Goal: Task Accomplishment & Management: Manage account settings

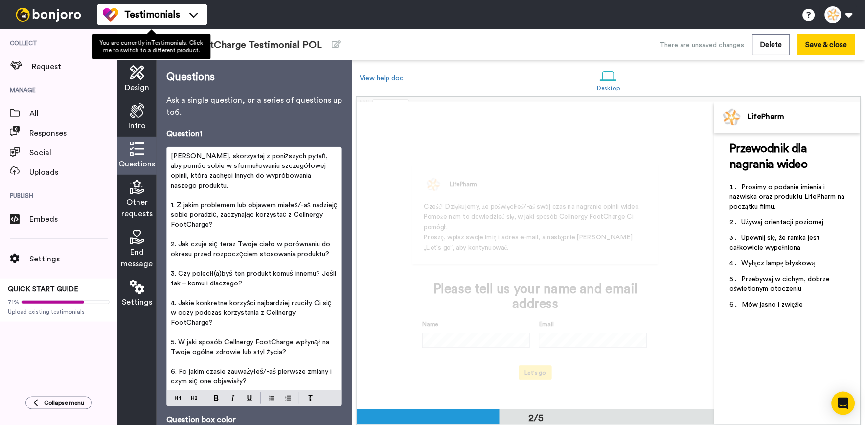
scroll to position [374, 0]
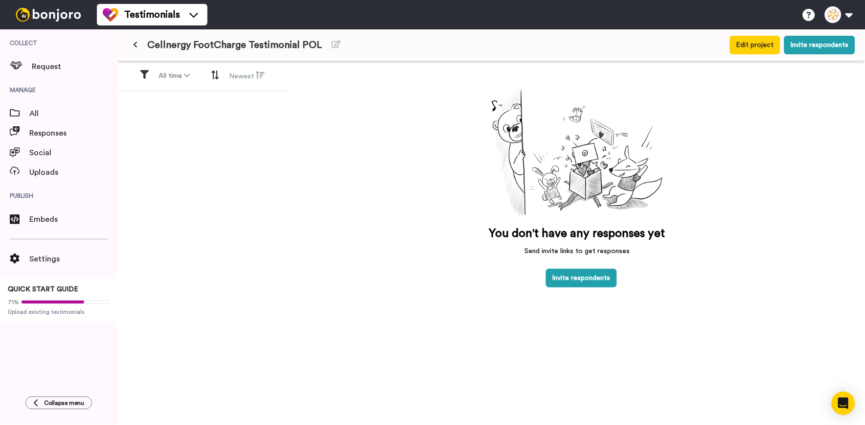
click at [135, 48] on icon at bounding box center [135, 44] width 4 height 7
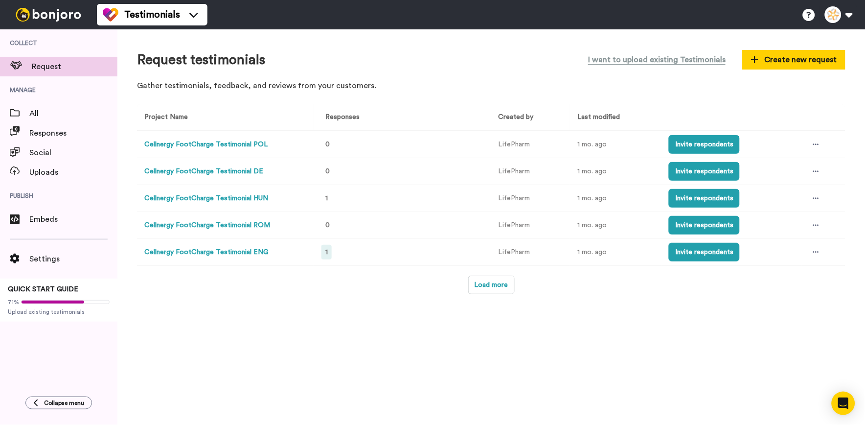
click at [328, 251] on span "1" at bounding box center [326, 252] width 2 height 7
click at [326, 198] on span "1" at bounding box center [326, 198] width 2 height 7
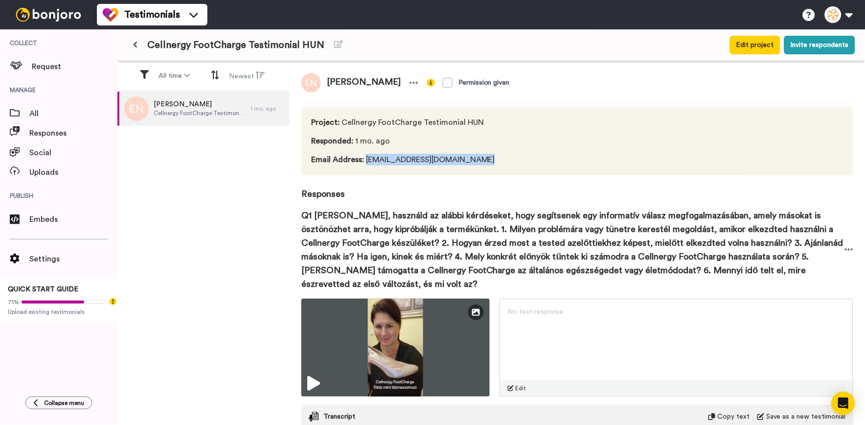
drag, startPoint x: 468, startPoint y: 160, endPoint x: 364, endPoint y: 157, distance: 103.8
click at [364, 157] on div "Project : Cellnergy FootCharge Testimonial HUN Responded : 1 mo. ago Email Addr…" at bounding box center [577, 141] width 552 height 68
copy span "[EMAIL_ADDRESS][DOMAIN_NAME]"
click at [534, 76] on div "[PERSON_NAME] Permission given" at bounding box center [577, 83] width 552 height 20
